Goal: Information Seeking & Learning: Understand process/instructions

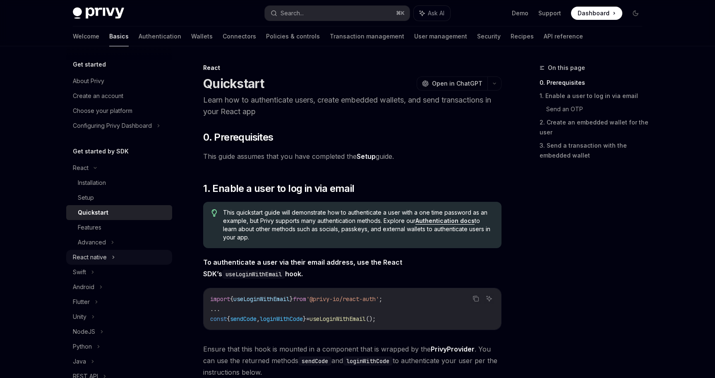
click at [118, 255] on div "React native" at bounding box center [119, 257] width 106 height 15
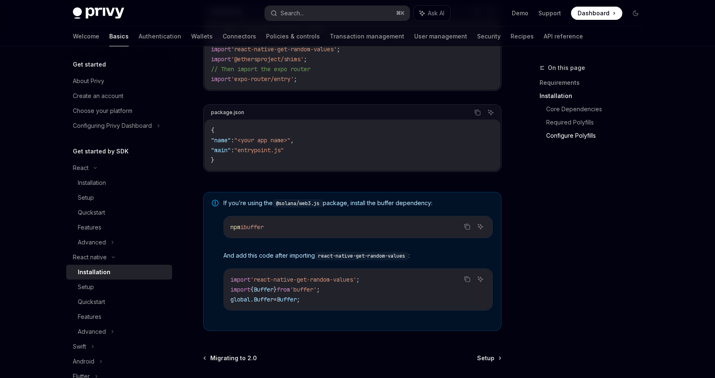
scroll to position [568, 0]
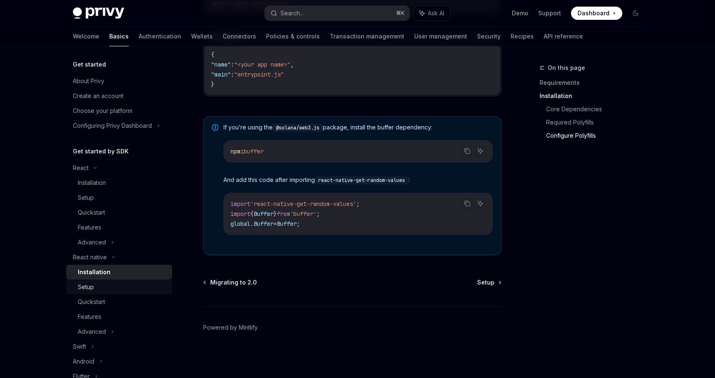
click at [115, 286] on div "Setup" at bounding box center [122, 287] width 89 height 10
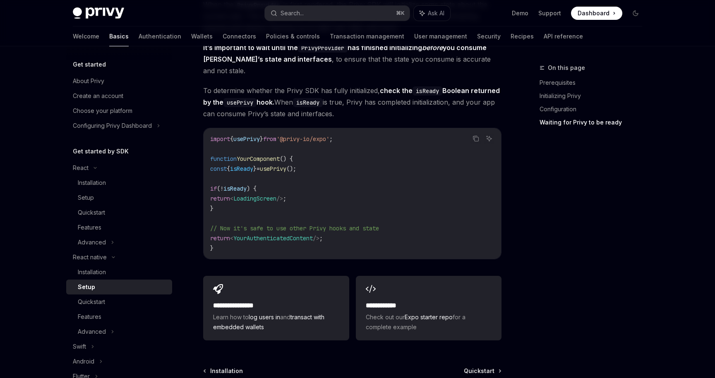
scroll to position [755, 0]
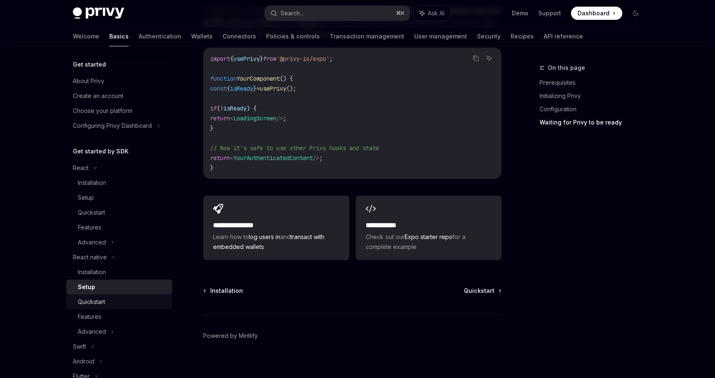
click at [108, 303] on div "Quickstart" at bounding box center [122, 302] width 89 height 10
type textarea "*"
